Goal: Task Accomplishment & Management: Complete application form

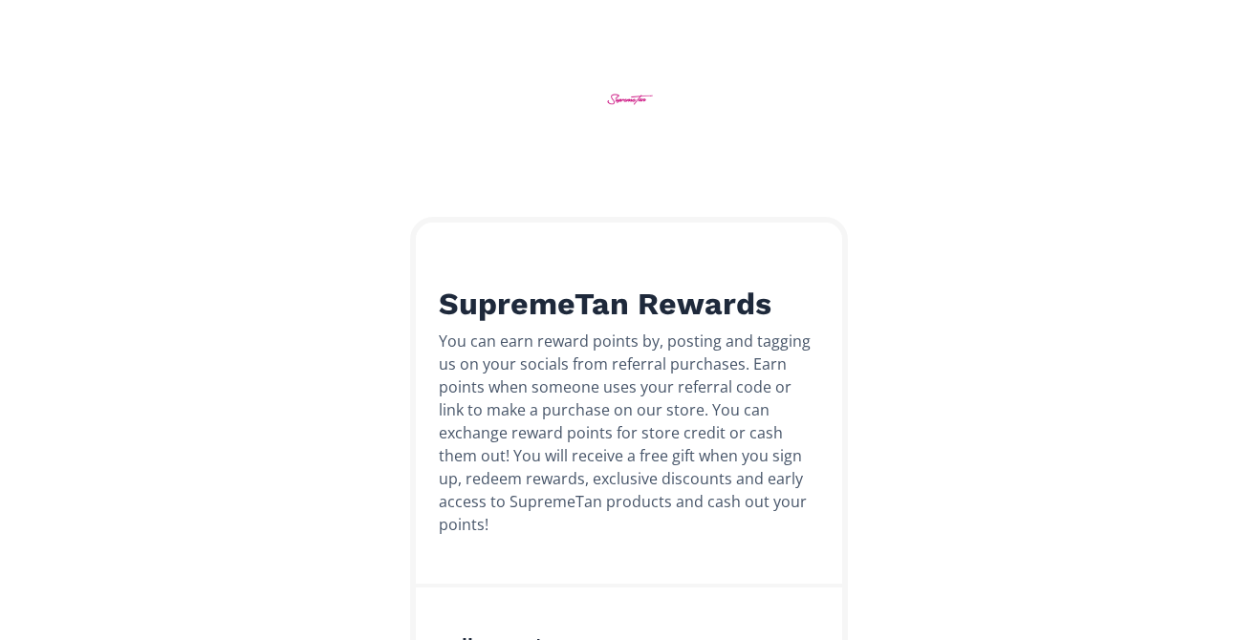
scroll to position [560, 0]
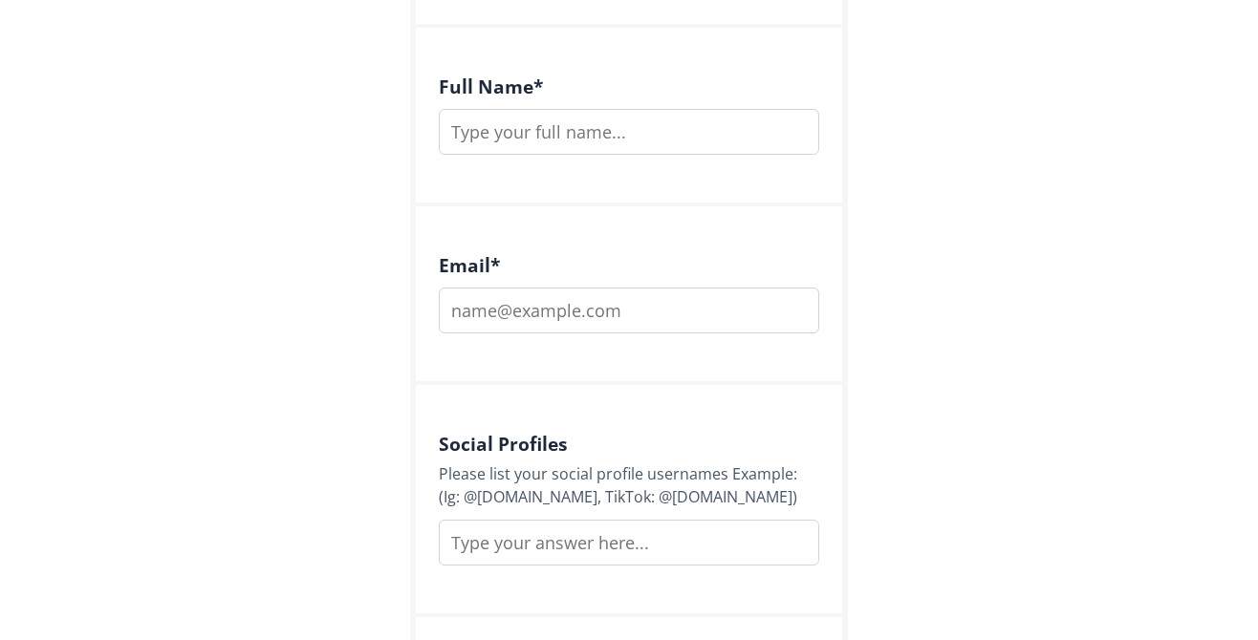
click at [494, 117] on input "text" at bounding box center [629, 132] width 380 height 46
type input "[PERSON_NAME]"
click at [471, 288] on input "email" at bounding box center [629, 311] width 380 height 46
type input "[EMAIL_ADDRESS][DOMAIN_NAME]"
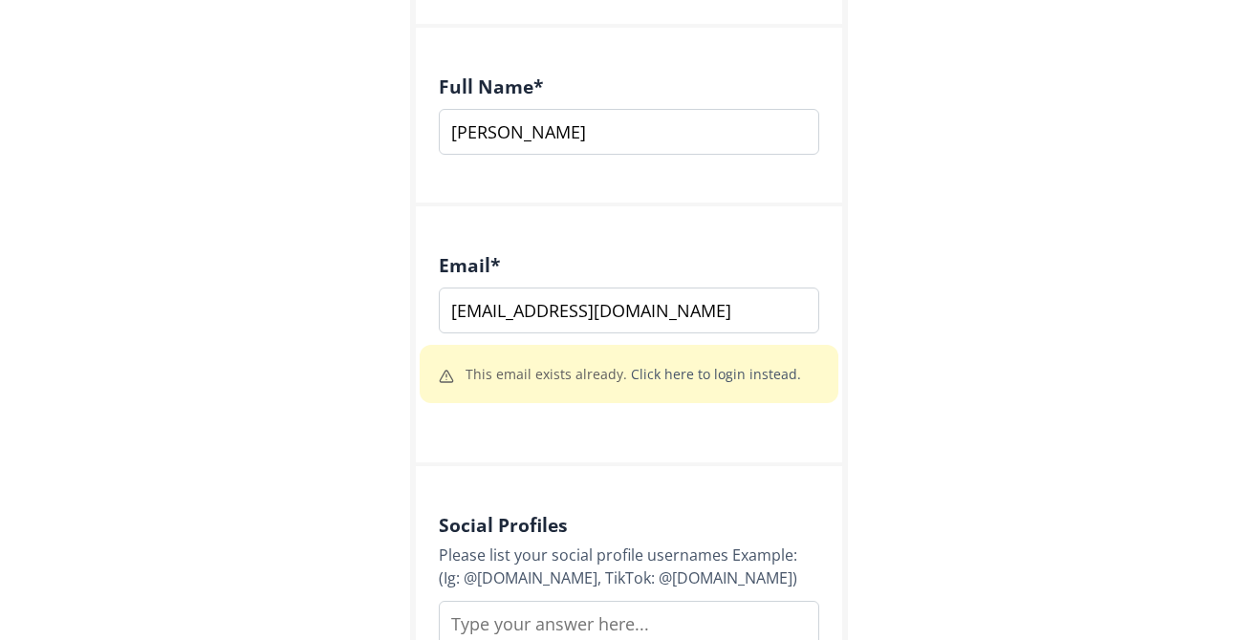
paste input "TX20"
drag, startPoint x: 501, startPoint y: 599, endPoint x: 462, endPoint y: 585, distance: 41.7
click at [462, 601] on input "TX20" at bounding box center [629, 624] width 380 height 46
type input "T"
click at [763, 365] on link "Click here to login instead." at bounding box center [716, 374] width 170 height 18
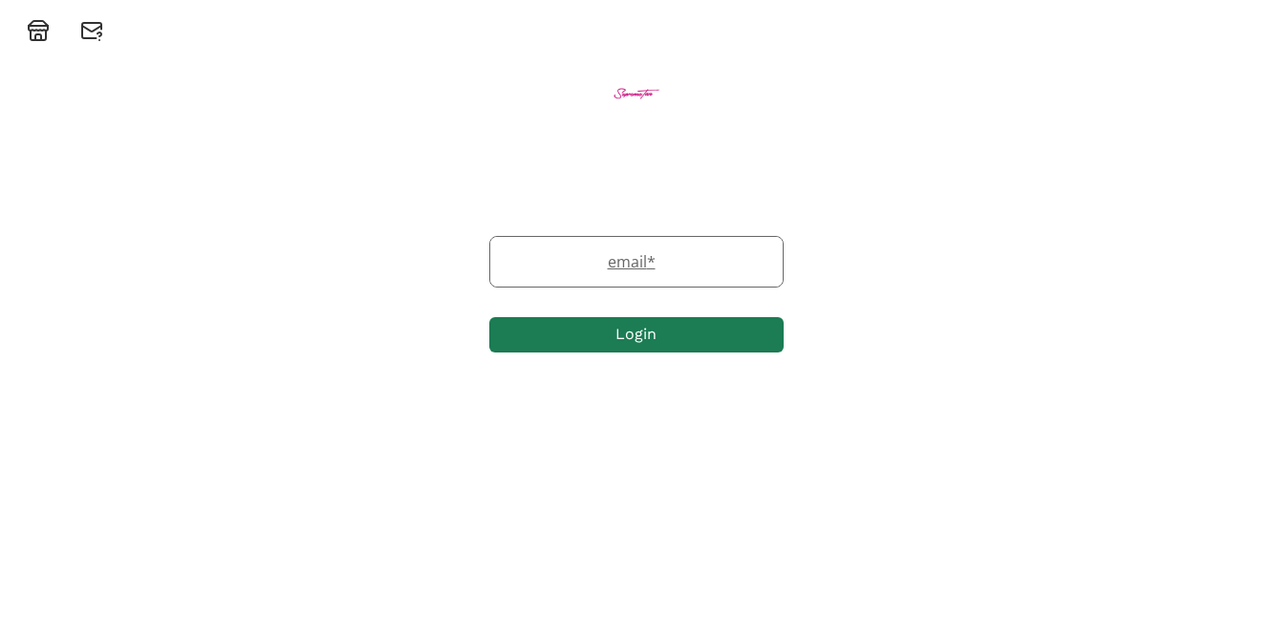
click at [516, 253] on label "email *" at bounding box center [626, 261] width 273 height 23
type input "kazsquires@yahoo.co.uk"
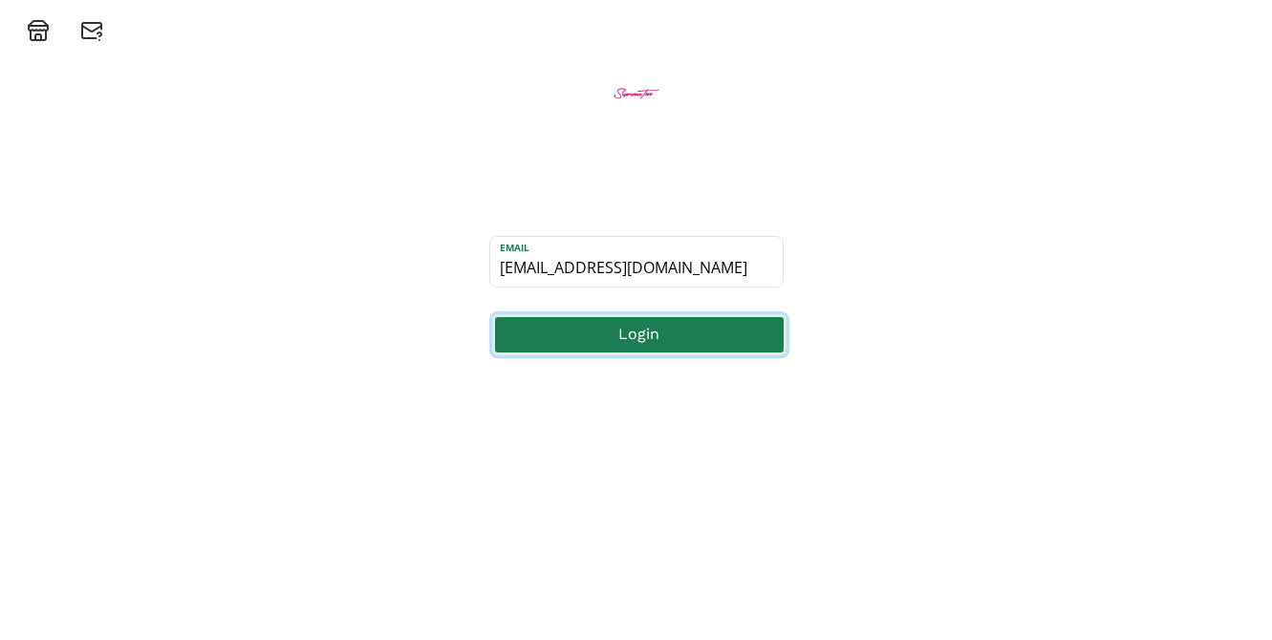
click at [595, 339] on button "Login" at bounding box center [639, 334] width 294 height 41
click at [606, 342] on button "Login" at bounding box center [639, 334] width 294 height 41
click at [95, 35] on icon at bounding box center [91, 30] width 23 height 23
click at [97, 32] on icon at bounding box center [91, 30] width 23 height 23
click at [39, 32] on icon at bounding box center [38, 30] width 23 height 23
